Goal: Navigation & Orientation: Find specific page/section

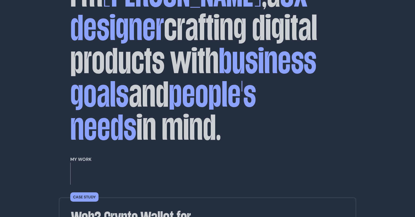
scroll to position [157, 0]
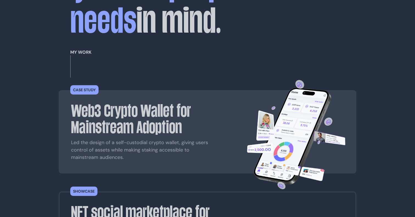
click at [87, 103] on h3 "Web3 Crypto Wallet for Mainstream Adoption" at bounding box center [150, 119] width 159 height 33
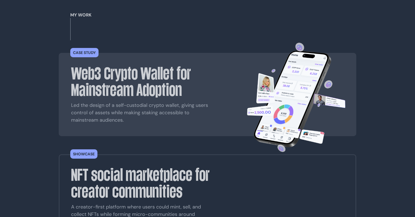
scroll to position [243, 0]
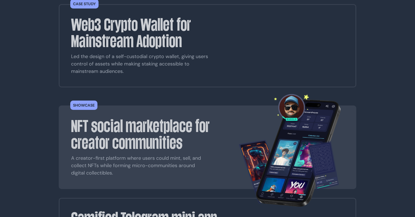
click at [96, 118] on h3 "NFT social marketplace for creator communities" at bounding box center [150, 134] width 159 height 33
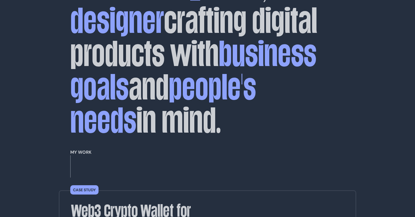
scroll to position [0, 0]
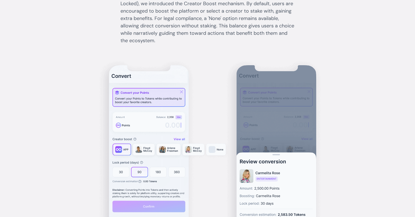
scroll to position [2288, 0]
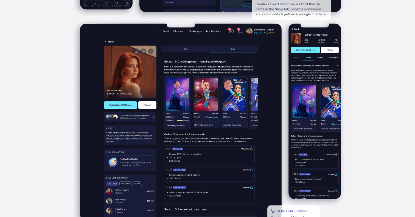
scroll to position [2493, 0]
